Goal: Task Accomplishment & Management: Complete application form

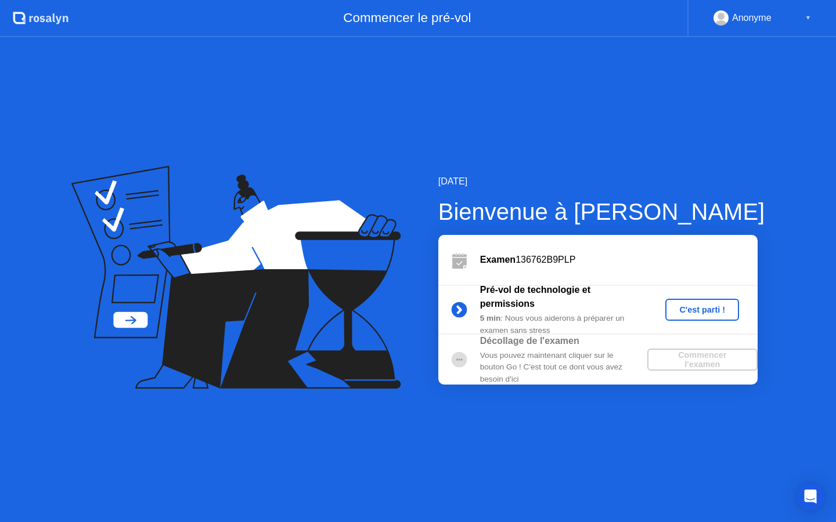
click at [695, 311] on div "C'est parti !" at bounding box center [702, 309] width 64 height 9
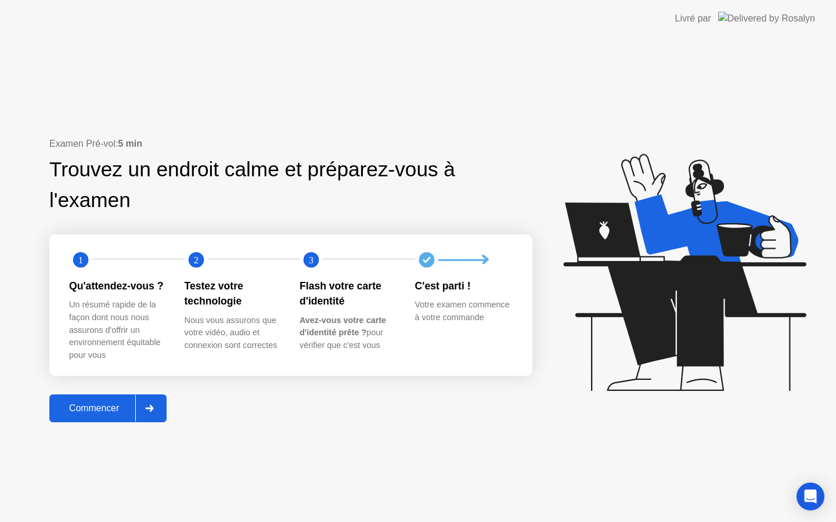
click at [109, 412] on div "Commencer" at bounding box center [94, 408] width 82 height 10
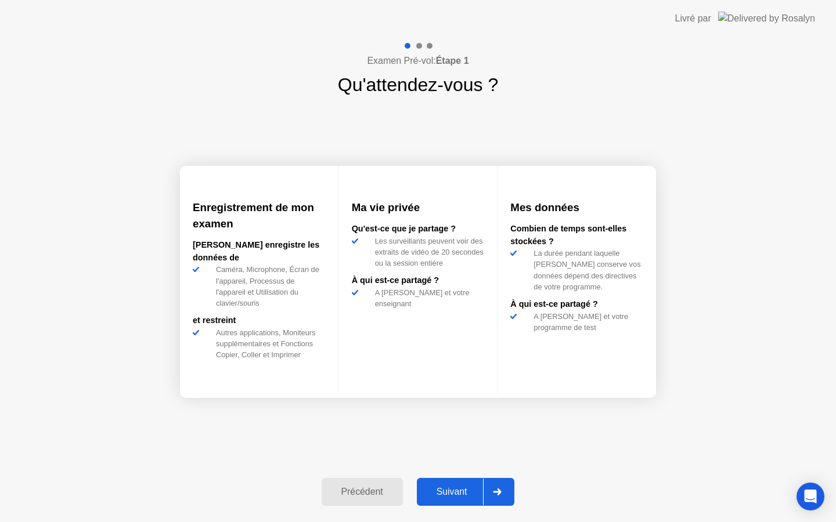
click at [433, 496] on div "Suivant" at bounding box center [451, 492] width 63 height 10
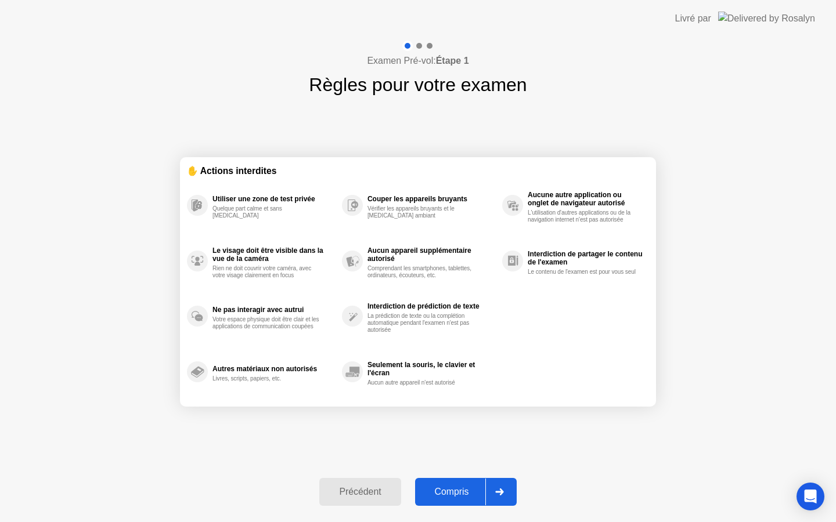
click at [443, 487] on div "Compris" at bounding box center [451, 492] width 67 height 10
select select "**********"
select select "*******"
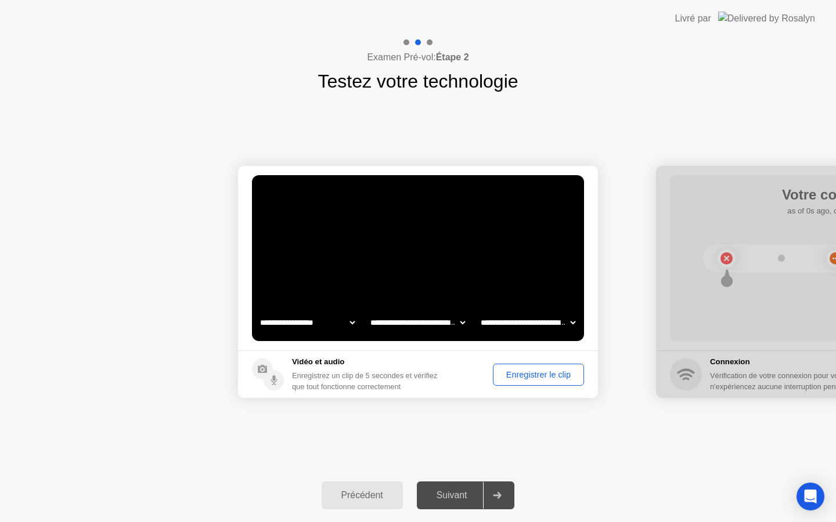
click at [528, 377] on div "Enregistrer le clip" at bounding box center [538, 374] width 83 height 9
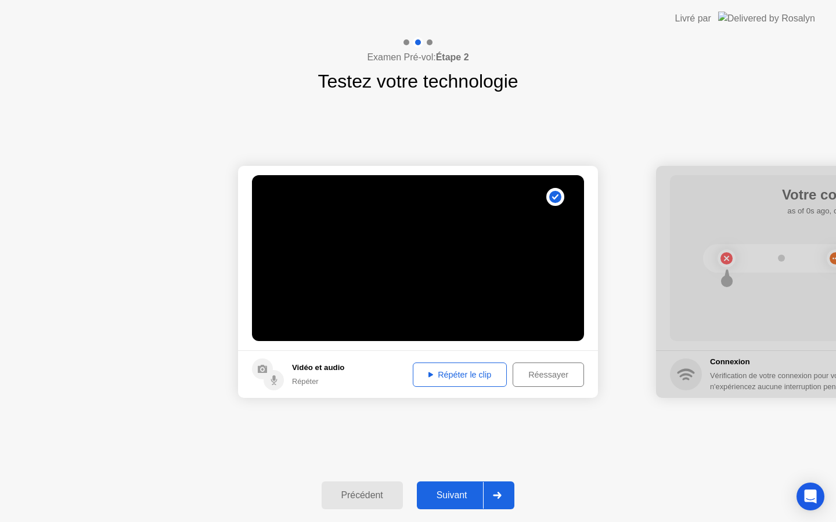
click at [482, 377] on div "Répéter le clip" at bounding box center [460, 374] width 86 height 9
click at [428, 522] on div at bounding box center [418, 522] width 836 height 0
click at [450, 374] on div "Répéter le clip" at bounding box center [460, 374] width 86 height 9
click at [662, 0] on header "Livré par" at bounding box center [418, 18] width 836 height 37
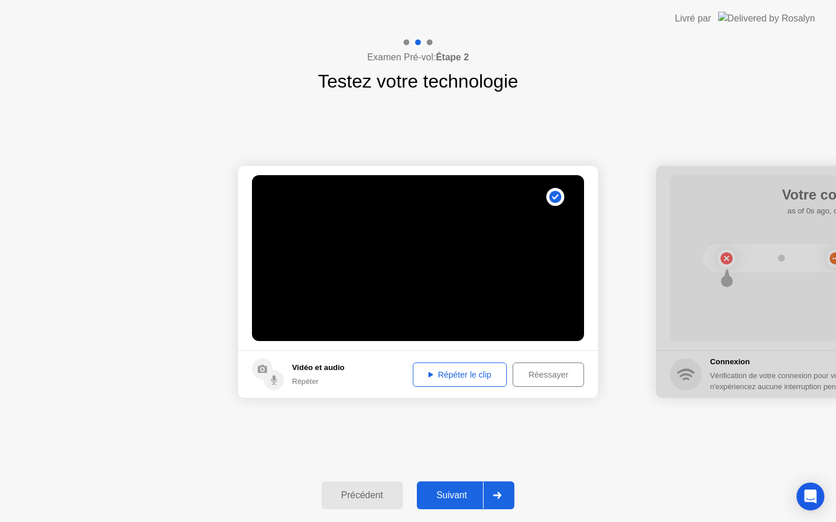
click at [457, 376] on div "Répéter le clip" at bounding box center [460, 374] width 86 height 9
click at [454, 376] on div "Répéter le clip" at bounding box center [460, 374] width 86 height 9
click at [453, 375] on div "Répéter le clip" at bounding box center [460, 374] width 86 height 9
click at [456, 374] on div "Répéter le clip" at bounding box center [460, 374] width 86 height 9
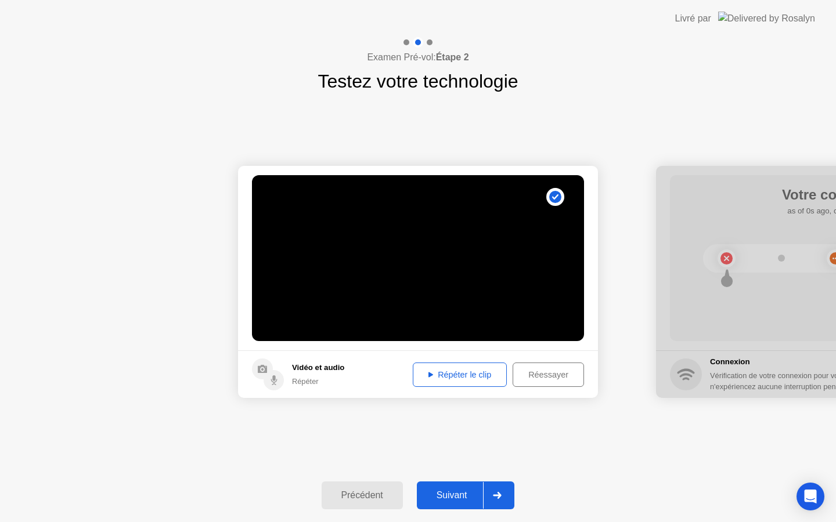
click at [466, 373] on div "Répéter le clip" at bounding box center [460, 374] width 86 height 9
click at [588, 522] on div at bounding box center [418, 522] width 836 height 0
click at [468, 377] on div "Répéter le clip" at bounding box center [460, 374] width 86 height 9
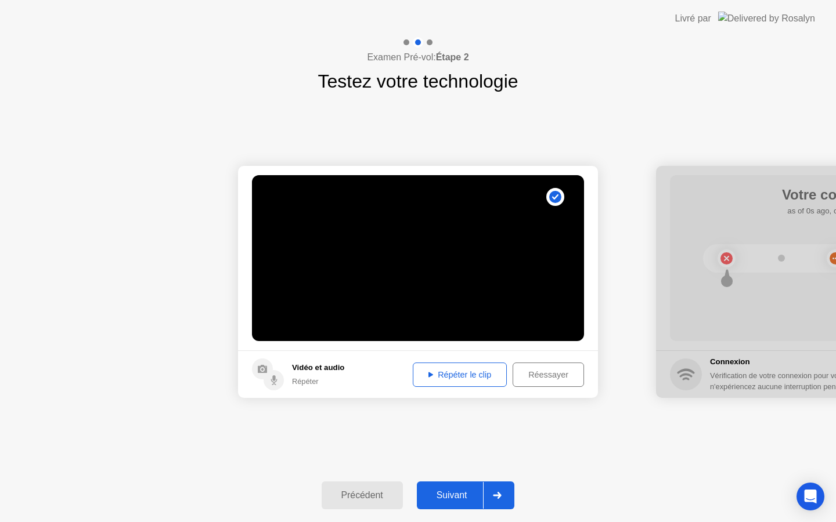
click at [538, 375] on div "Réessayer" at bounding box center [548, 374] width 63 height 9
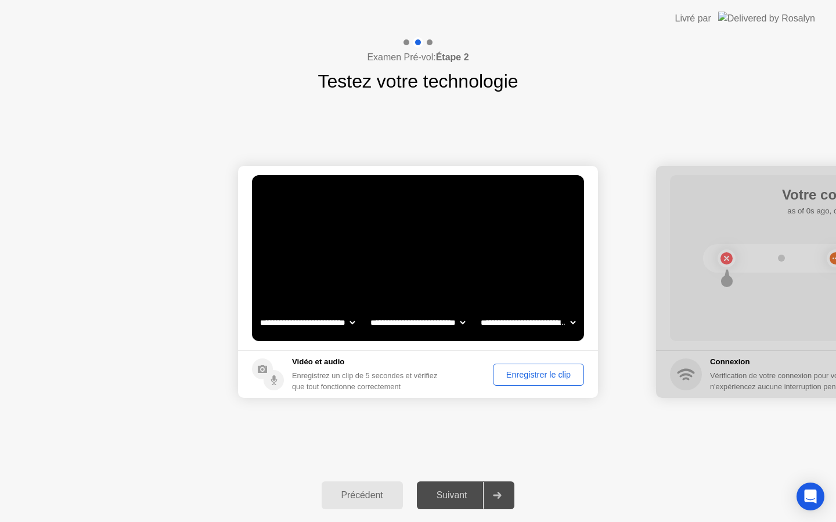
click at [537, 375] on div "Enregistrer le clip" at bounding box center [538, 374] width 83 height 9
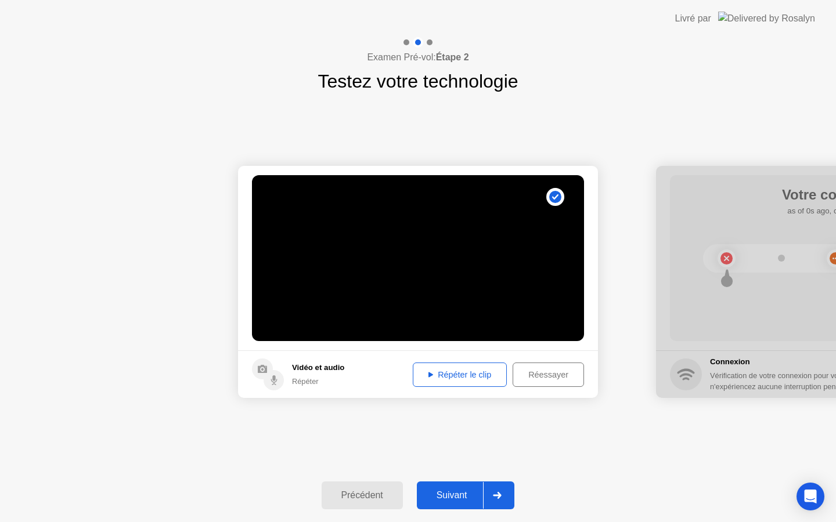
click at [481, 377] on div "Répéter le clip" at bounding box center [460, 374] width 86 height 9
click at [464, 497] on div "Suivant" at bounding box center [451, 495] width 63 height 10
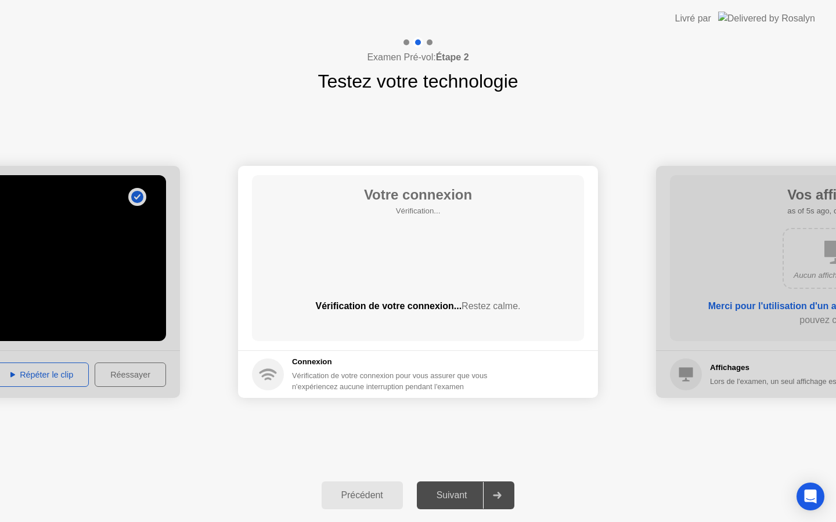
click at [673, 0] on header "Livré par" at bounding box center [418, 18] width 836 height 37
click at [643, 82] on div "Examen Pré-vol: Étape 2 Testez votre technologie" at bounding box center [418, 66] width 836 height 58
drag, startPoint x: 348, startPoint y: 254, endPoint x: 453, endPoint y: 275, distance: 107.7
click at [467, 280] on div "Votre connexion Vérification... Vérification de votre connexion... Restez calme." at bounding box center [418, 258] width 332 height 166
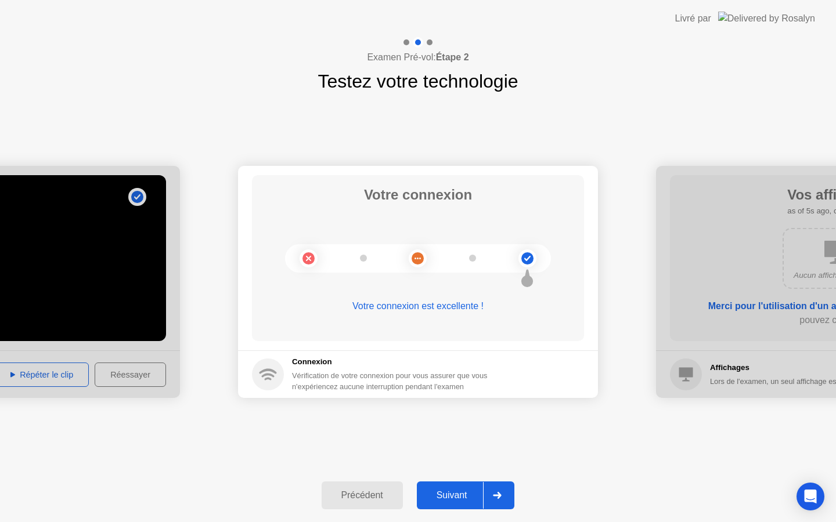
click at [447, 492] on div "Suivant" at bounding box center [451, 495] width 63 height 10
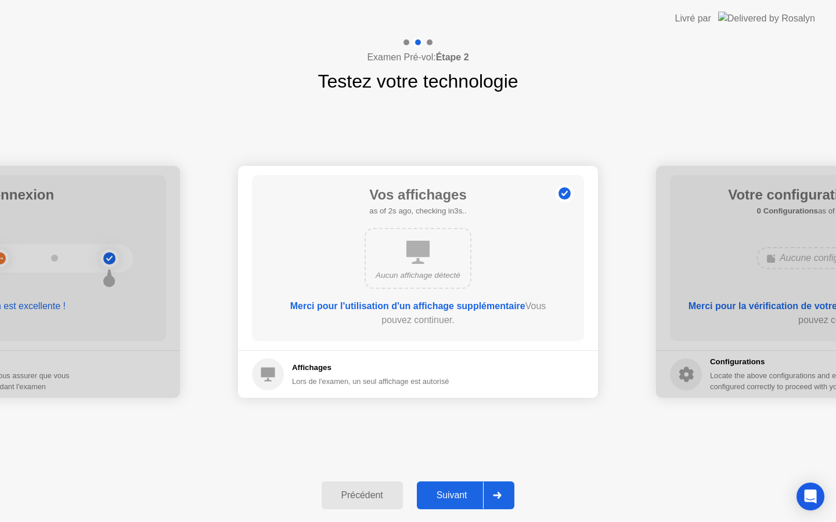
click at [423, 254] on icon at bounding box center [417, 252] width 23 height 23
click at [423, 255] on icon at bounding box center [417, 252] width 23 height 23
click at [461, 493] on div "Suivant" at bounding box center [451, 495] width 63 height 10
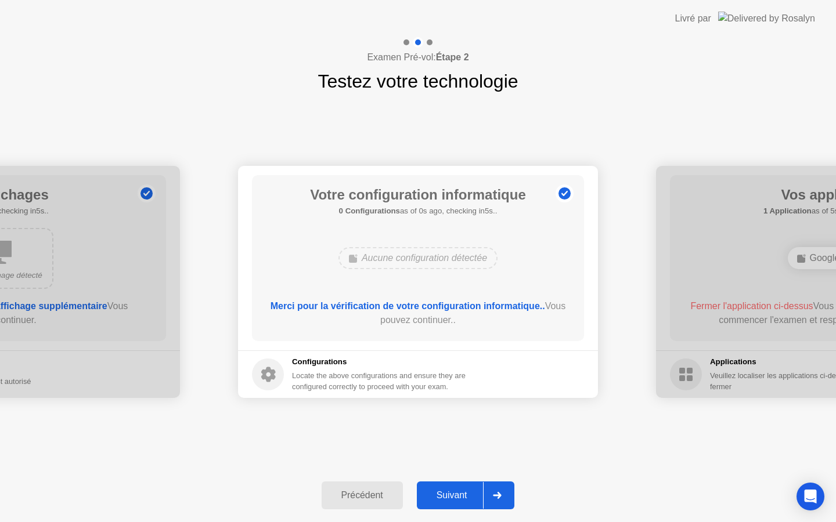
click at [443, 305] on b "Merci pour la vérification de votre configuration informatique.." at bounding box center [407, 306] width 275 height 10
click at [453, 500] on div "Suivant" at bounding box center [451, 495] width 63 height 10
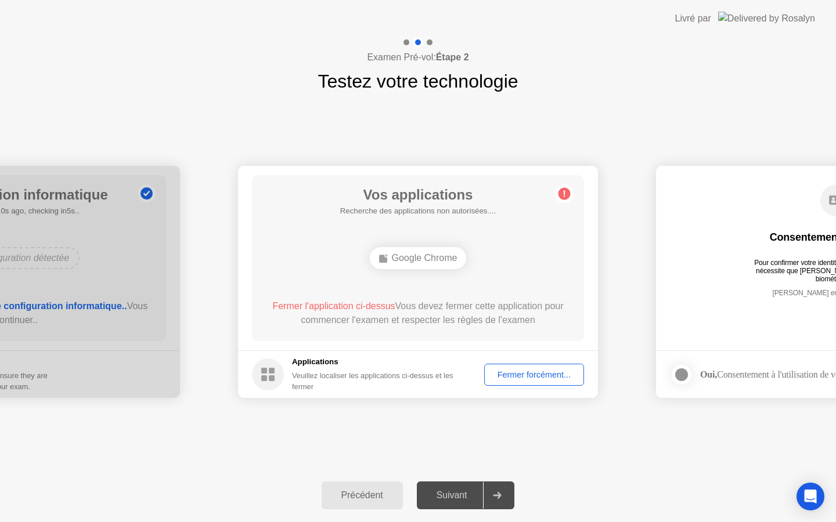
click at [529, 377] on div "Fermer forcément..." at bounding box center [534, 374] width 92 height 9
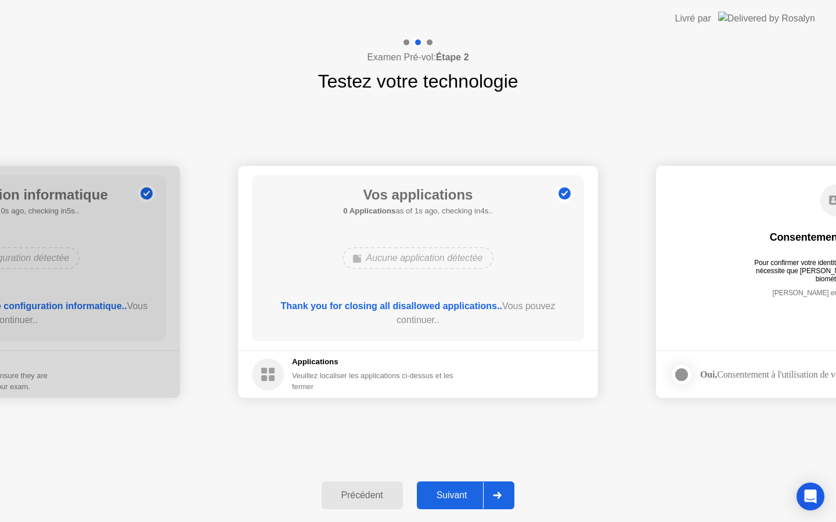
click at [461, 495] on div "Suivant" at bounding box center [451, 495] width 63 height 10
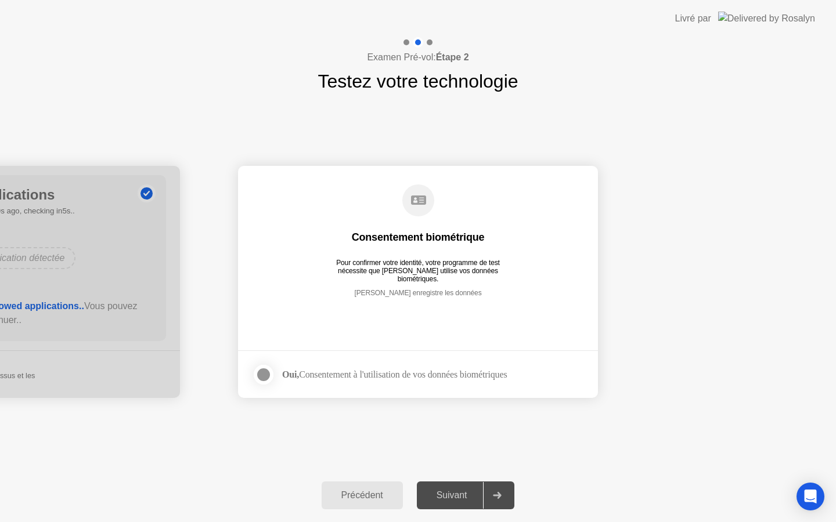
click at [266, 375] on div at bounding box center [264, 375] width 14 height 14
click at [453, 496] on div "Suivant" at bounding box center [451, 495] width 63 height 10
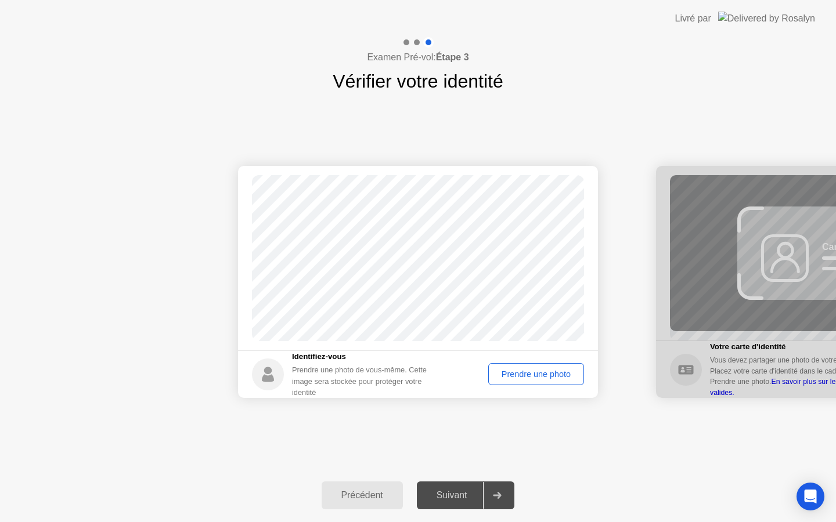
click at [518, 374] on div "Prendre une photo" at bounding box center [536, 374] width 88 height 9
click at [450, 497] on div "Suivant" at bounding box center [451, 495] width 63 height 10
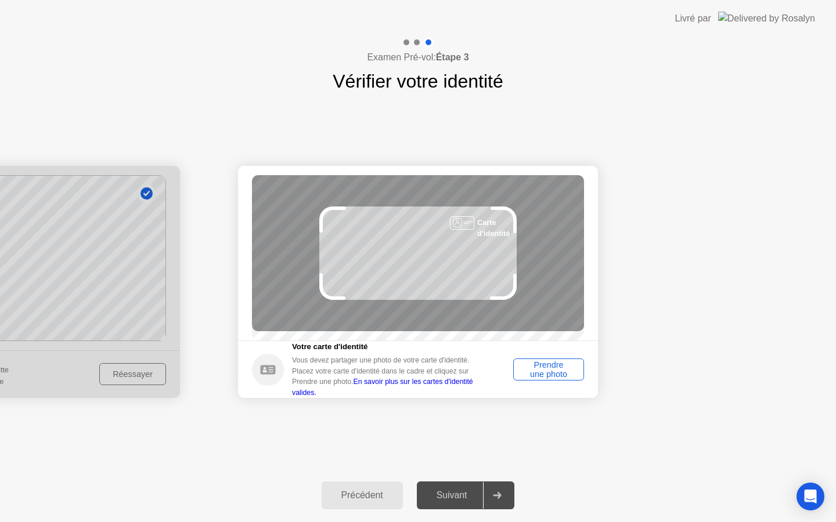
click at [546, 375] on div "Prendre une photo" at bounding box center [548, 369] width 63 height 19
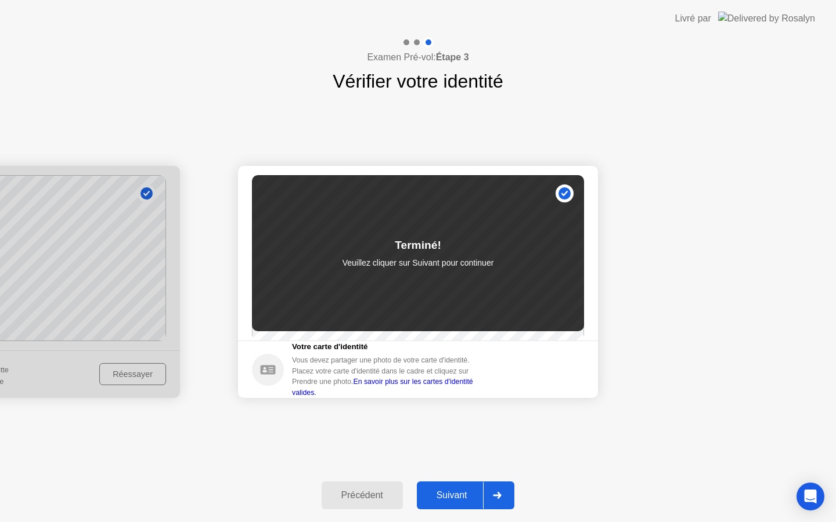
click at [462, 495] on div "Suivant" at bounding box center [451, 495] width 63 height 10
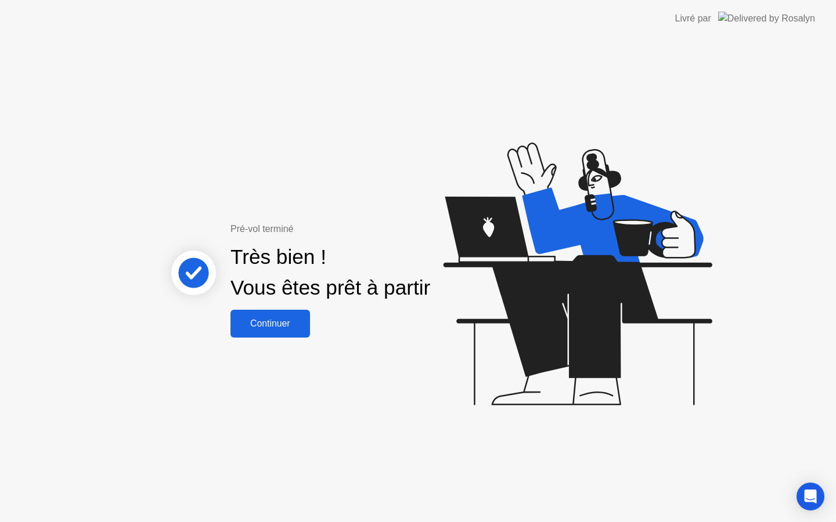
click at [288, 322] on div "Continuer" at bounding box center [270, 324] width 73 height 10
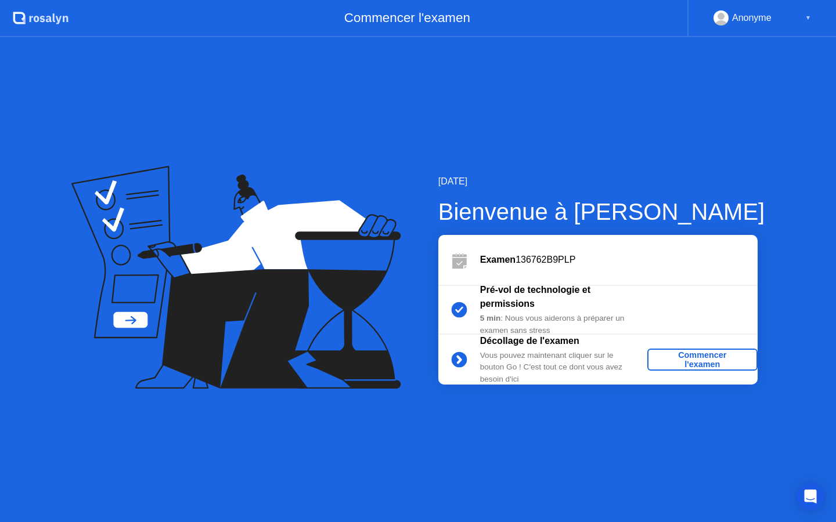
click at [714, 357] on div "Commencer l'examen" at bounding box center [702, 360] width 101 height 19
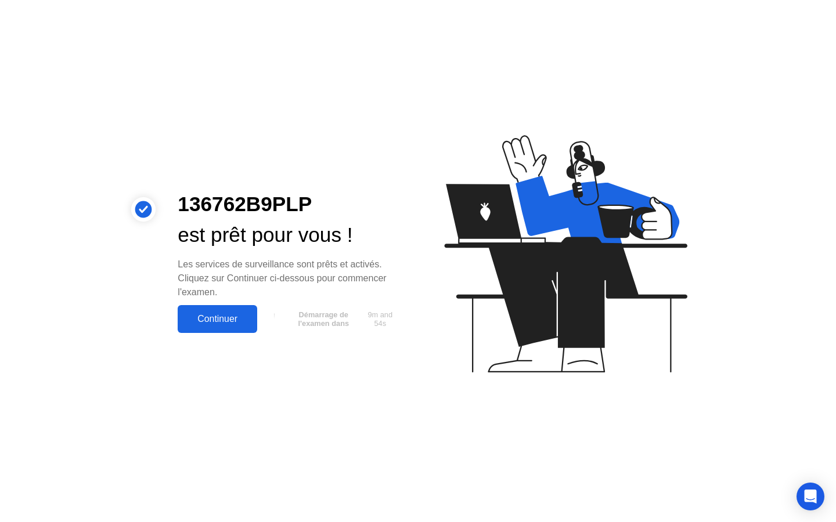
click at [232, 323] on div "Continuer" at bounding box center [217, 319] width 73 height 10
